Goal: Check status: Check status

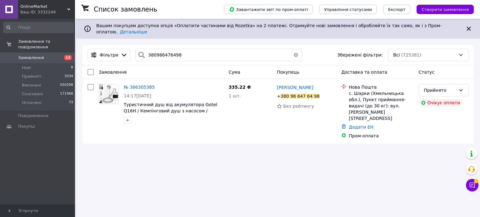
click at [47, 11] on div "Ваш ID: 3332249" at bounding box center [47, 12] width 55 height 6
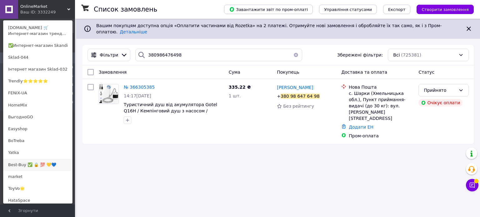
scroll to position [94, 0]
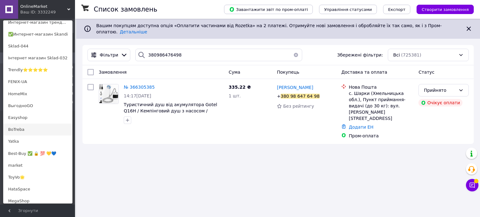
click at [22, 133] on link "BoTreba" at bounding box center [37, 130] width 69 height 12
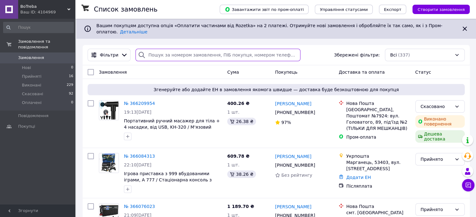
click at [203, 50] on input "search" at bounding box center [217, 55] width 165 height 13
paste input "366209954"
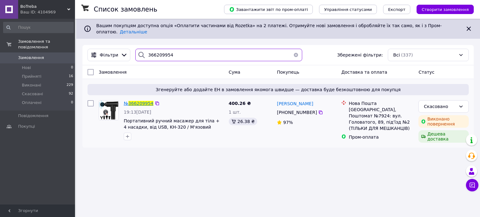
type input "366209954"
click at [145, 101] on span "366209954" at bounding box center [141, 103] width 25 height 5
